Goal: Task Accomplishment & Management: Use online tool/utility

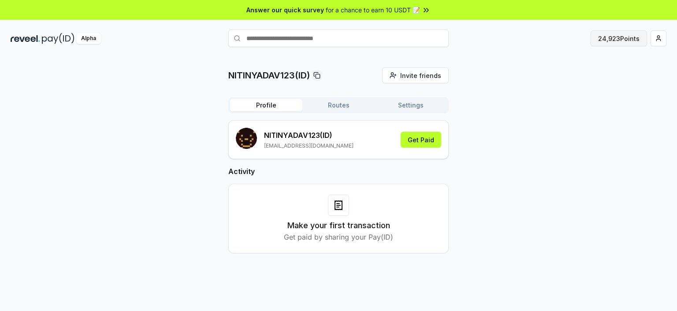
click at [615, 36] on button "24,923 Points" at bounding box center [619, 38] width 56 height 16
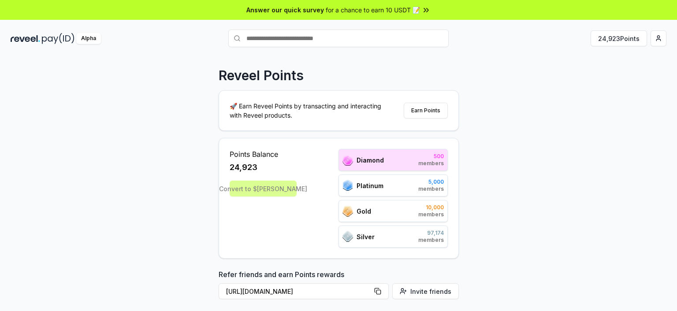
click at [507, 81] on div "Reveel Points 🚀 Earn Reveel Points by transacting and interacting with Reveel p…" at bounding box center [338, 193] width 677 height 287
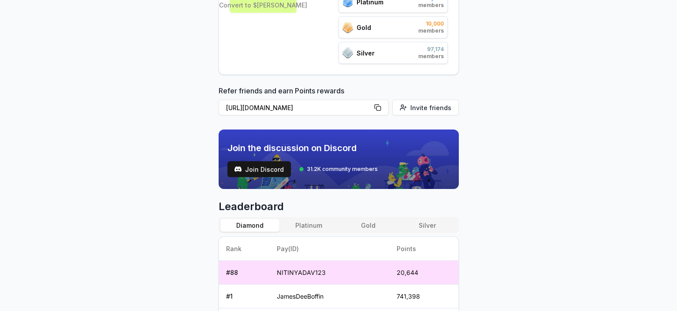
scroll to position [265, 0]
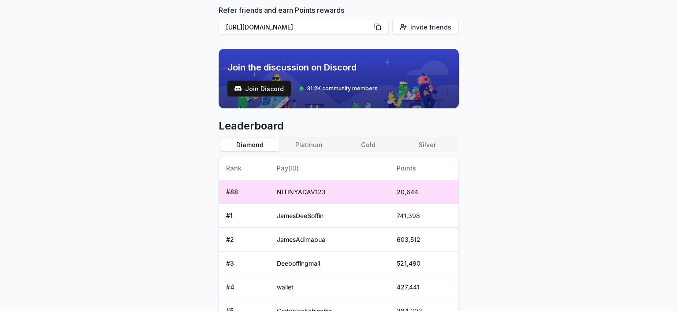
click at [310, 149] on button "Platinum" at bounding box center [309, 144] width 59 height 13
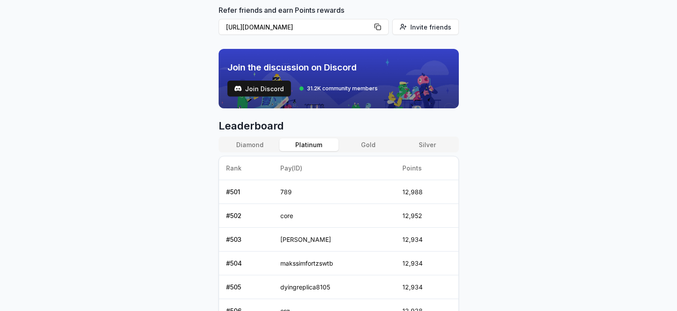
click at [373, 146] on button "Gold" at bounding box center [368, 144] width 59 height 13
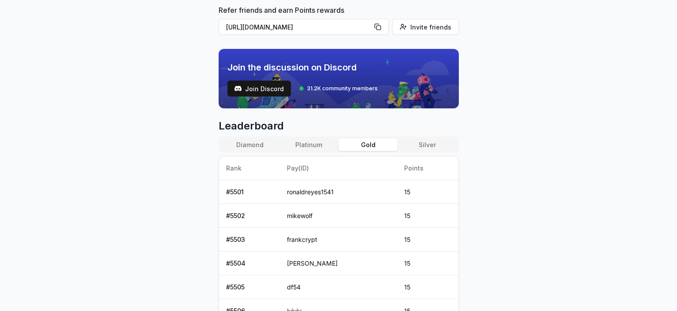
click at [420, 141] on button "Silver" at bounding box center [427, 144] width 59 height 13
click at [372, 143] on button "Gold" at bounding box center [368, 144] width 59 height 13
drag, startPoint x: 313, startPoint y: 147, endPoint x: 309, endPoint y: 148, distance: 4.4
click at [313, 147] on button "Platinum" at bounding box center [309, 144] width 59 height 13
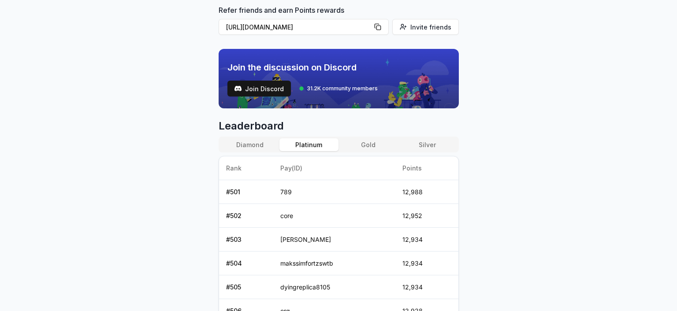
click at [252, 146] on button "Diamond" at bounding box center [250, 144] width 59 height 13
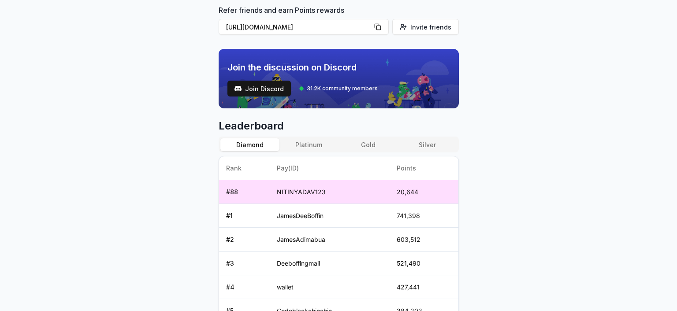
click at [512, 165] on body "Answer our quick survey for a chance to earn 10 USDT 📝 Alpha 24,923 Points Reve…" at bounding box center [338, 155] width 677 height 311
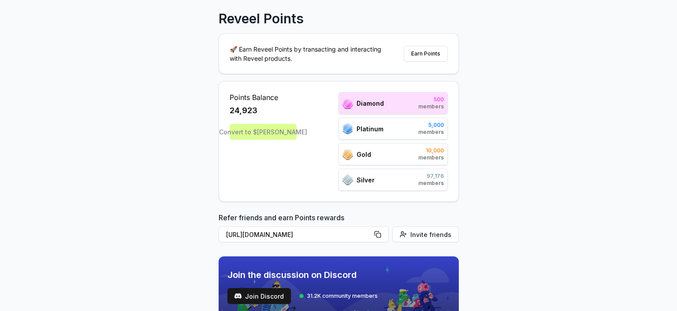
scroll to position [44, 0]
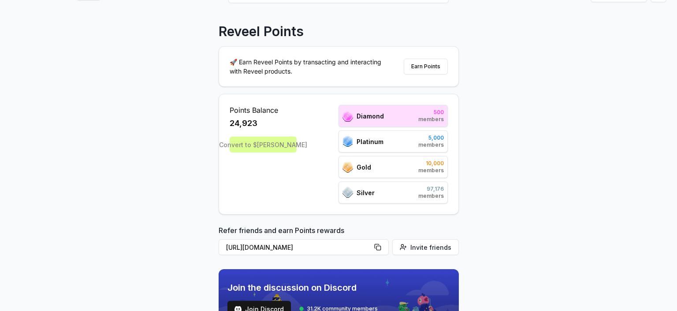
click at [268, 145] on div "Convert to $[PERSON_NAME]" at bounding box center [263, 145] width 67 height 16
click at [486, 138] on div "Reveel Points 🚀 Earn Reveel Points by transacting and interacting with Reveel p…" at bounding box center [338, 149] width 677 height 287
click at [523, 52] on div "Reveel Points 🚀 Earn Reveel Points by transacting and interacting with Reveel p…" at bounding box center [338, 149] width 677 height 287
